Goal: Check status: Check status

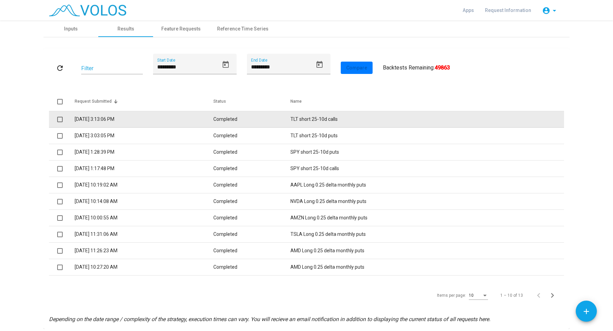
click at [241, 124] on td "Completed" at bounding box center [251, 119] width 77 height 16
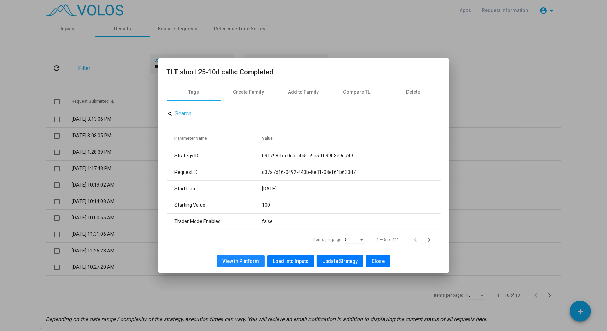
click at [239, 262] on span "View in Platform" at bounding box center [240, 261] width 37 height 5
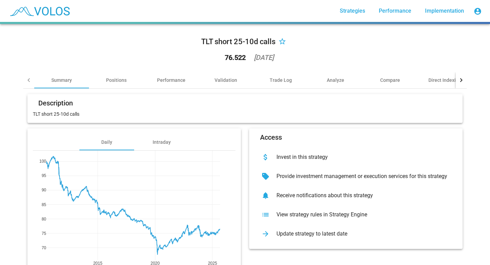
scroll to position [39, 0]
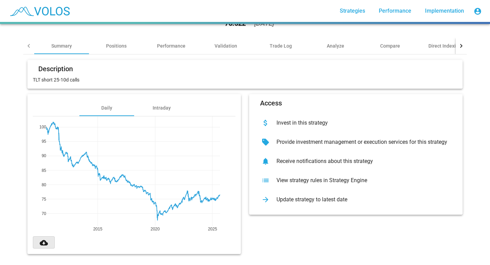
click at [41, 239] on mat-icon "cloud_download" at bounding box center [44, 243] width 8 height 8
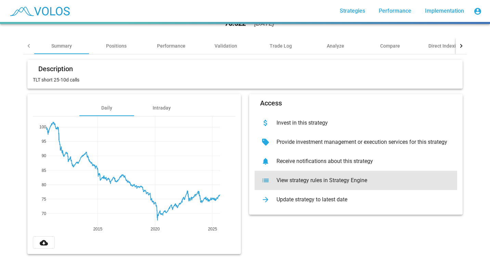
click at [301, 177] on div "View strategy rules in Strategy Engine" at bounding box center [361, 180] width 181 height 7
